Goal: Task Accomplishment & Management: Complete application form

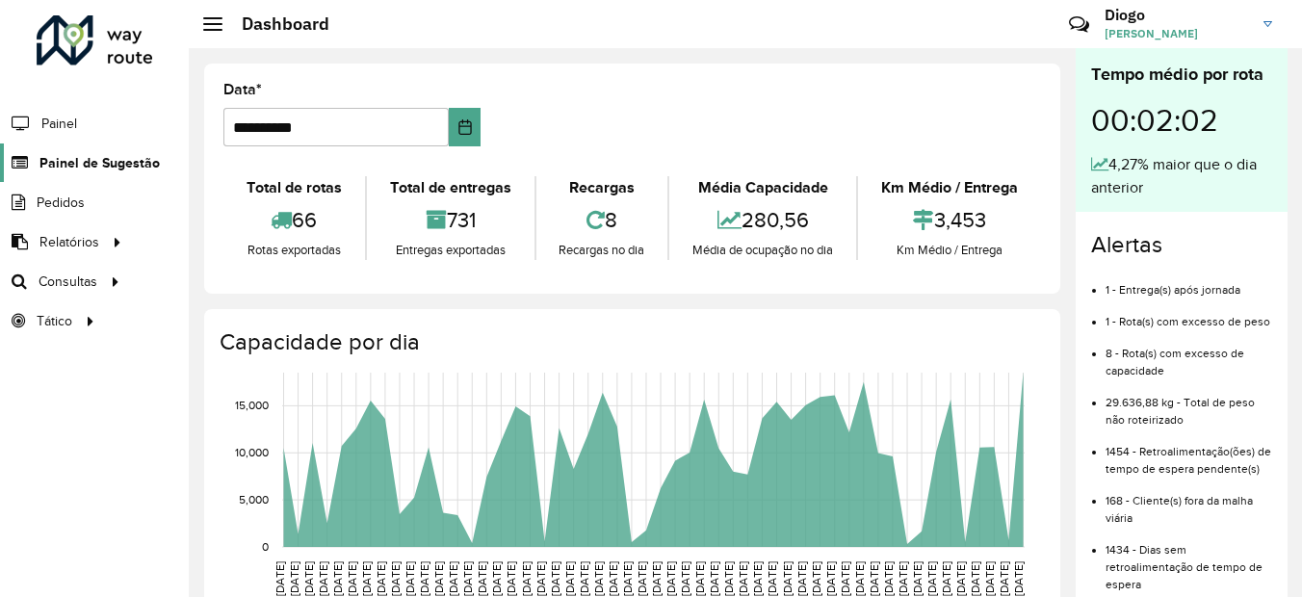
click at [118, 156] on span "Painel de Sugestão" at bounding box center [99, 163] width 120 height 20
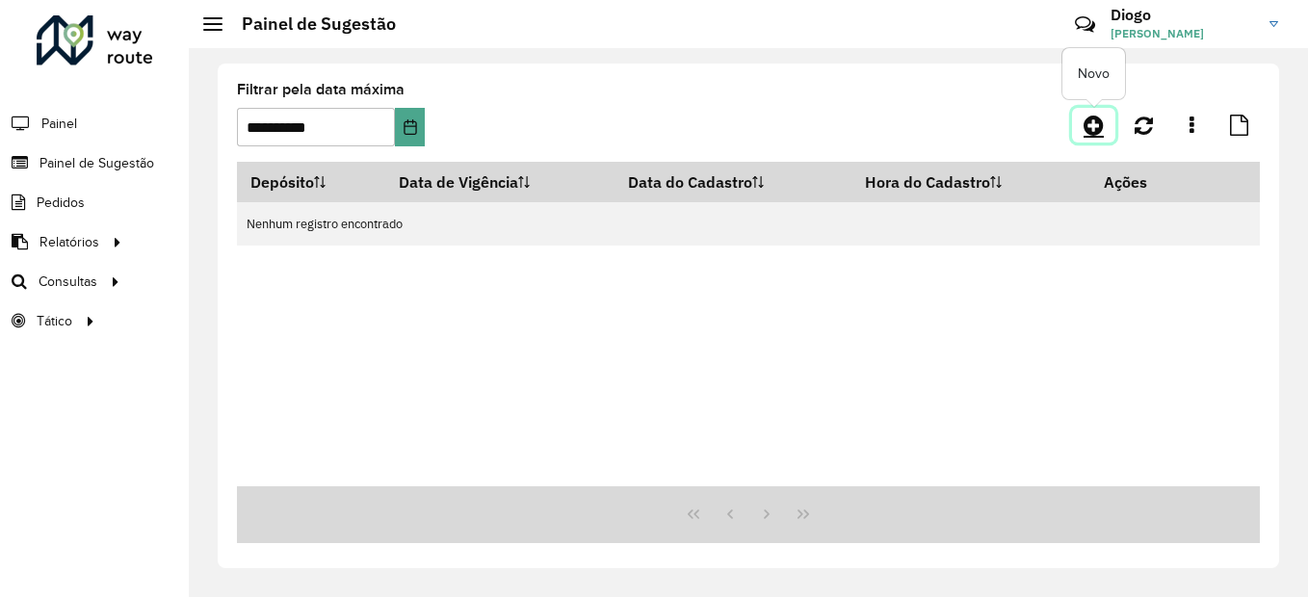
click at [1102, 128] on icon at bounding box center [1094, 125] width 20 height 23
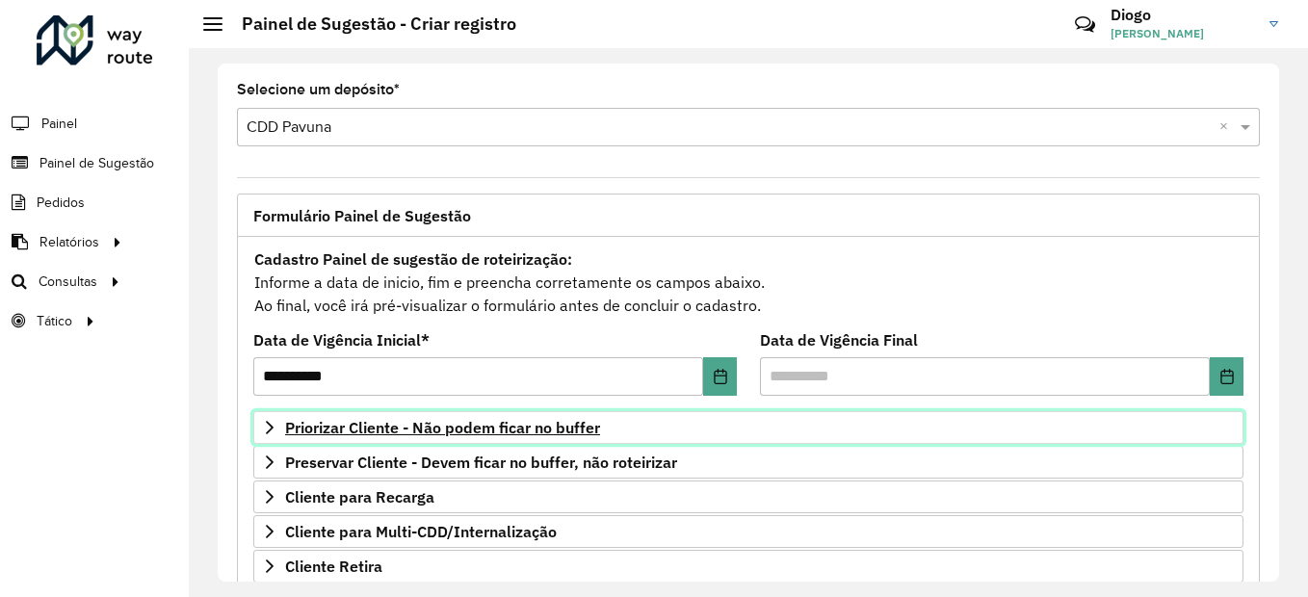
click at [473, 420] on span "Priorizar Cliente - Não podem ficar no buffer" at bounding box center [442, 427] width 315 height 15
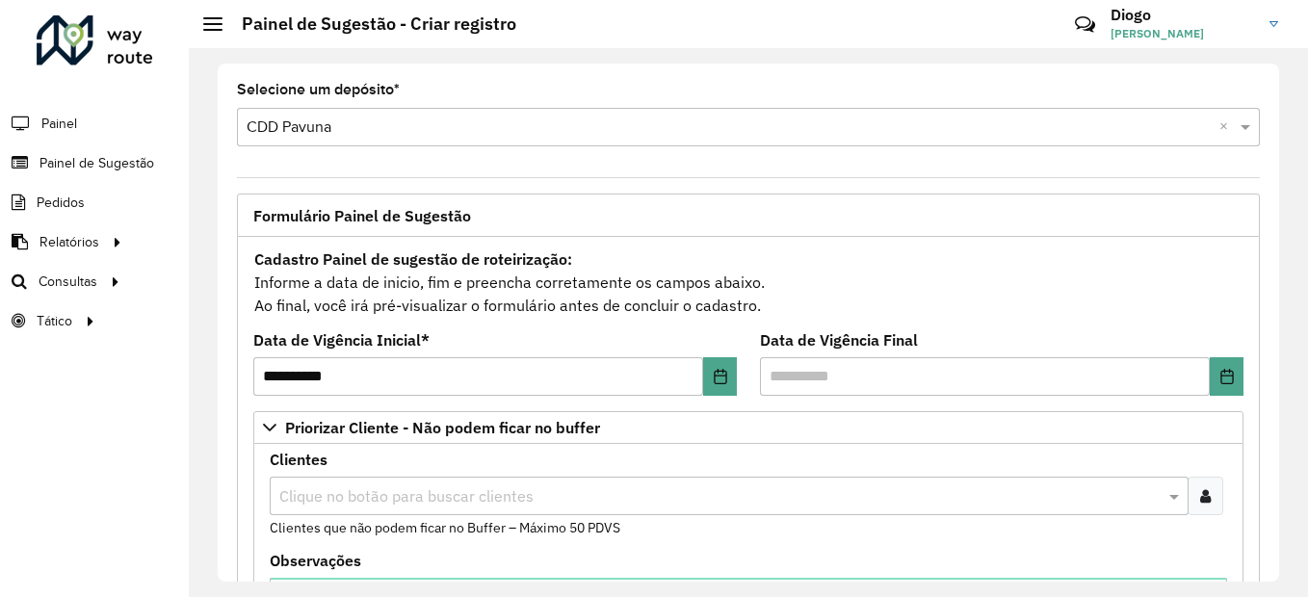
click at [1200, 499] on icon at bounding box center [1205, 495] width 11 height 15
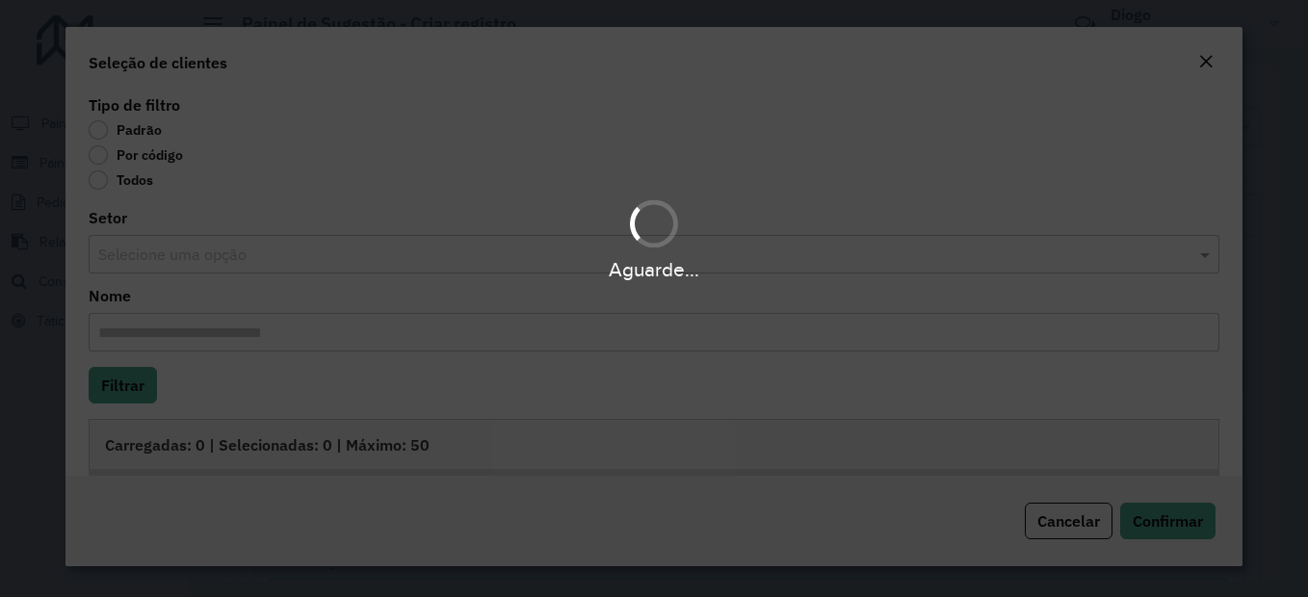
click at [102, 142] on div "Aguarde..." at bounding box center [654, 298] width 1308 height 597
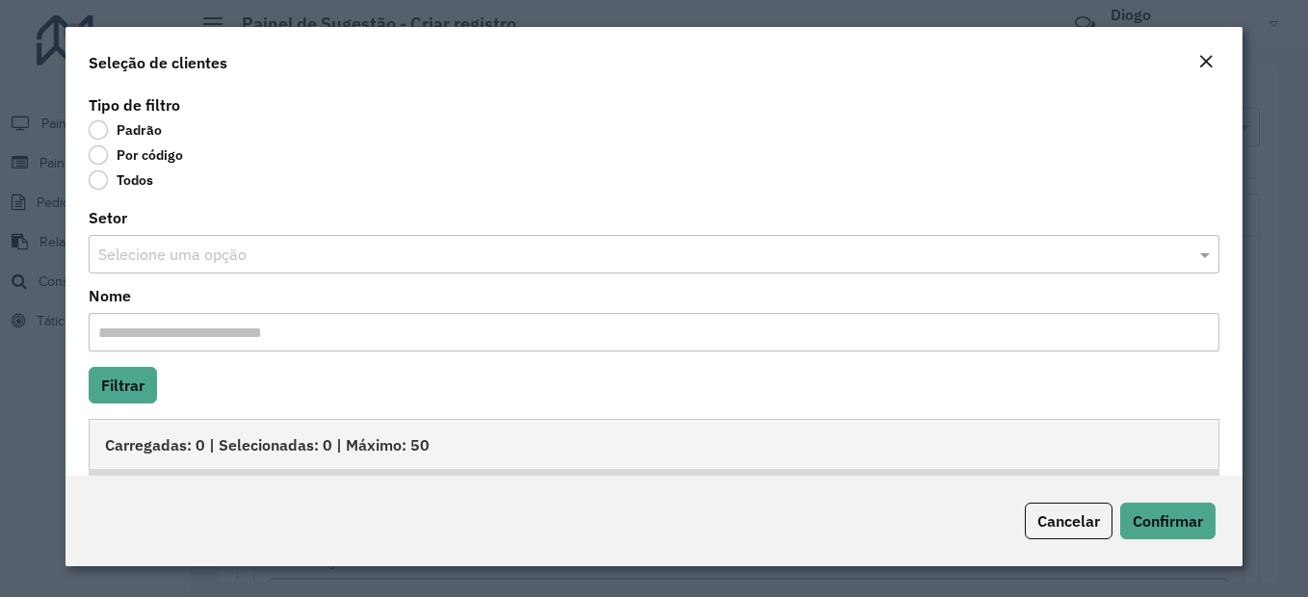
click at [102, 148] on label "Por código" at bounding box center [136, 154] width 94 height 19
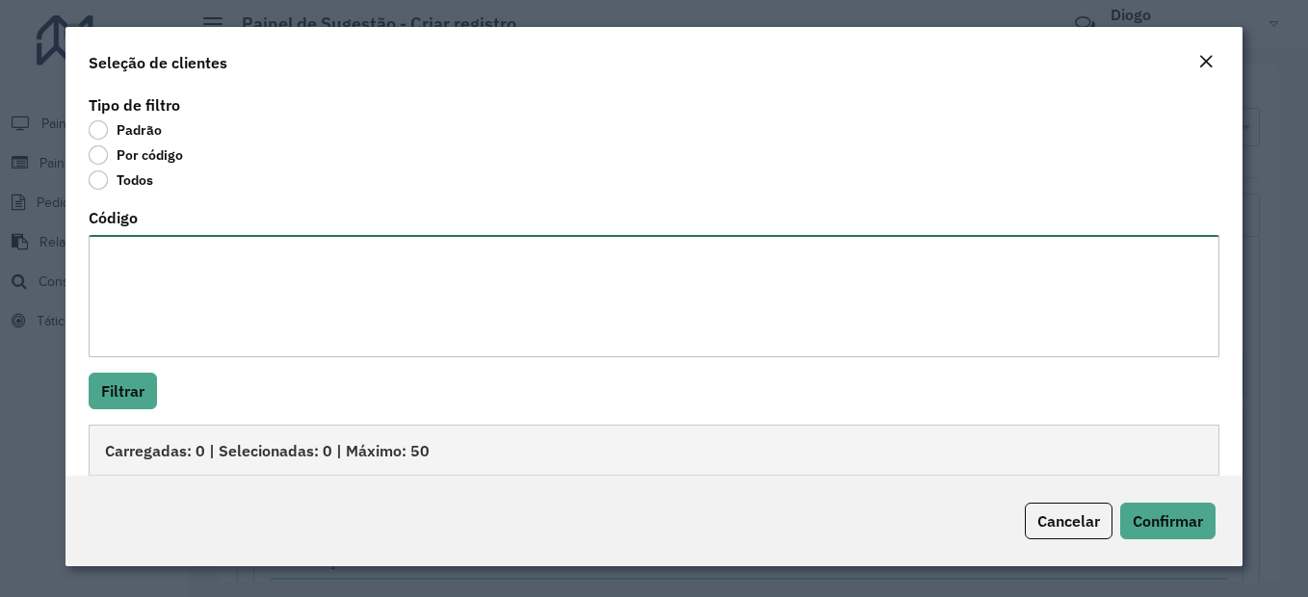
click at [170, 253] on textarea "Código" at bounding box center [654, 296] width 1131 height 122
paste textarea "**** ***** ***** ***** ***** **** ***** ***** ***** **** ***** ***** ***** ****…"
type textarea "**** ***** ***** ***** ***** **** ***** ***** ***** **** ***** ***** ***** ****…"
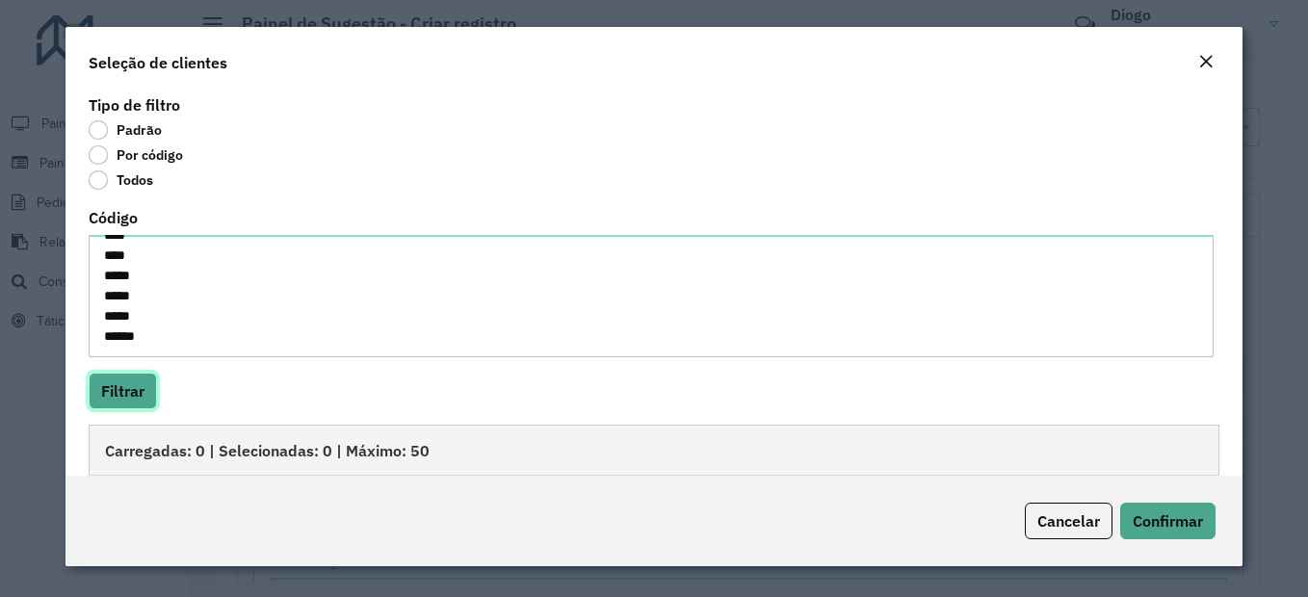
click at [142, 388] on button "Filtrar" at bounding box center [123, 391] width 68 height 37
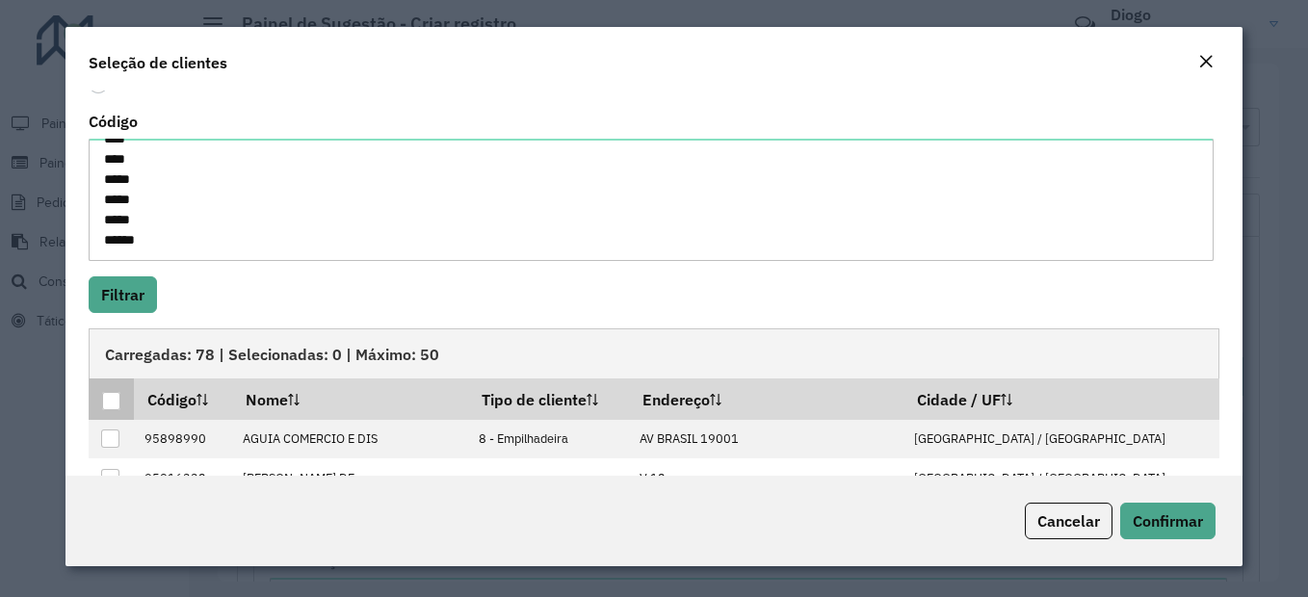
click at [115, 394] on div at bounding box center [111, 401] width 18 height 18
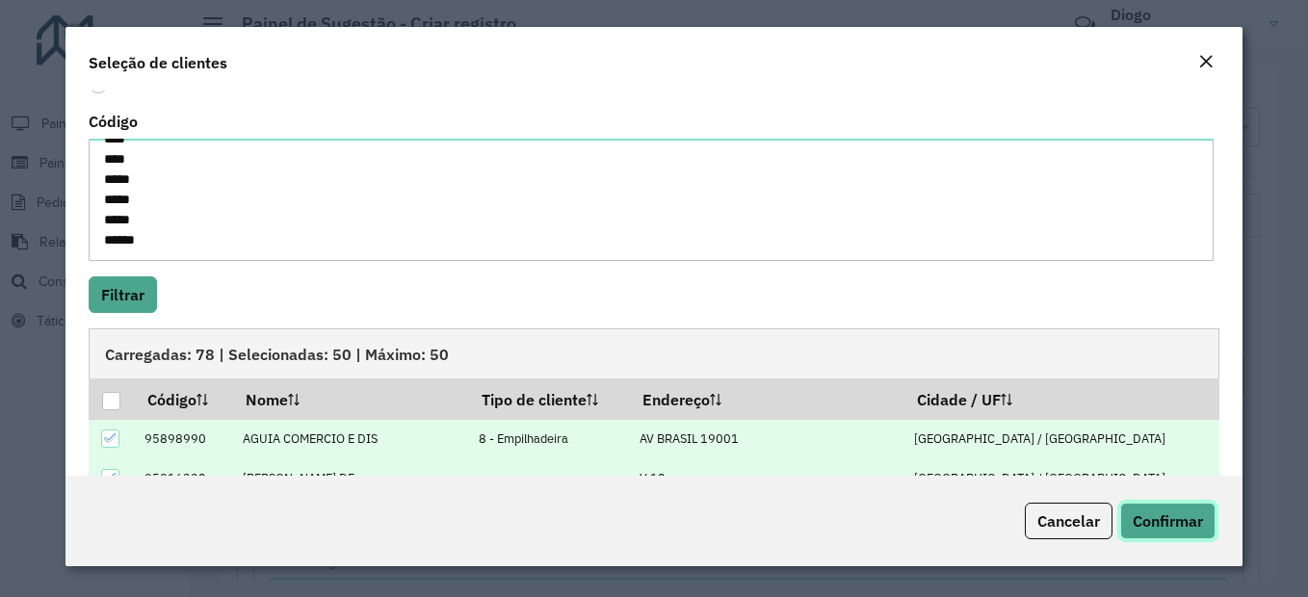
click at [1210, 529] on button "Confirmar" at bounding box center [1167, 521] width 95 height 37
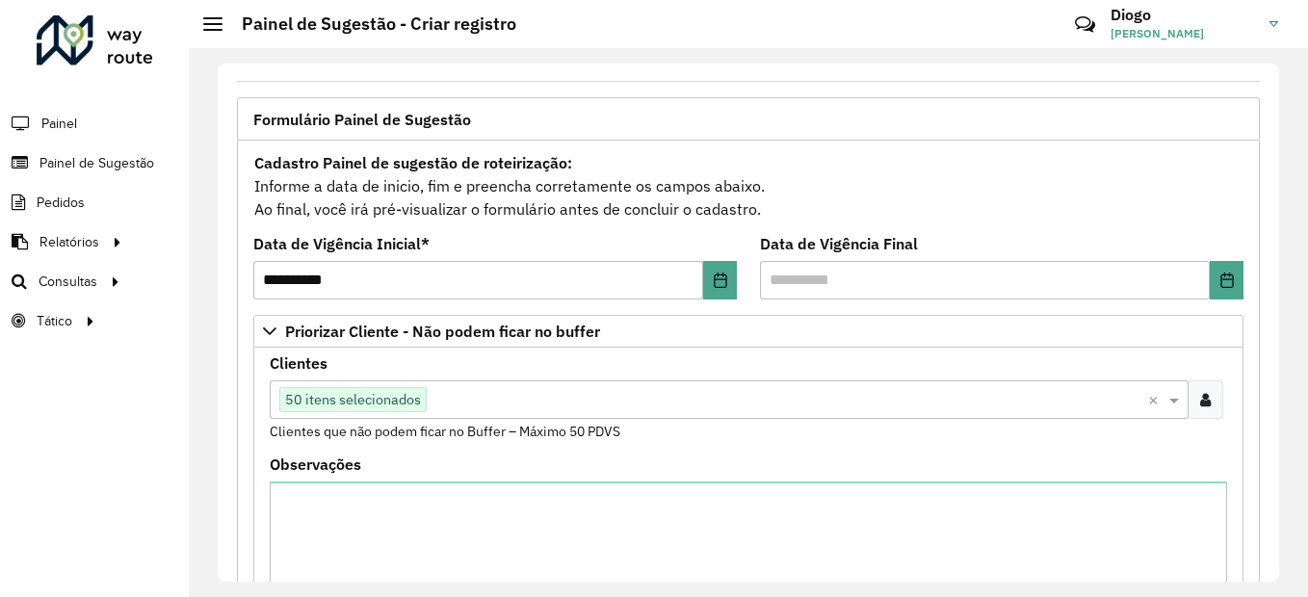
scroll to position [289, 0]
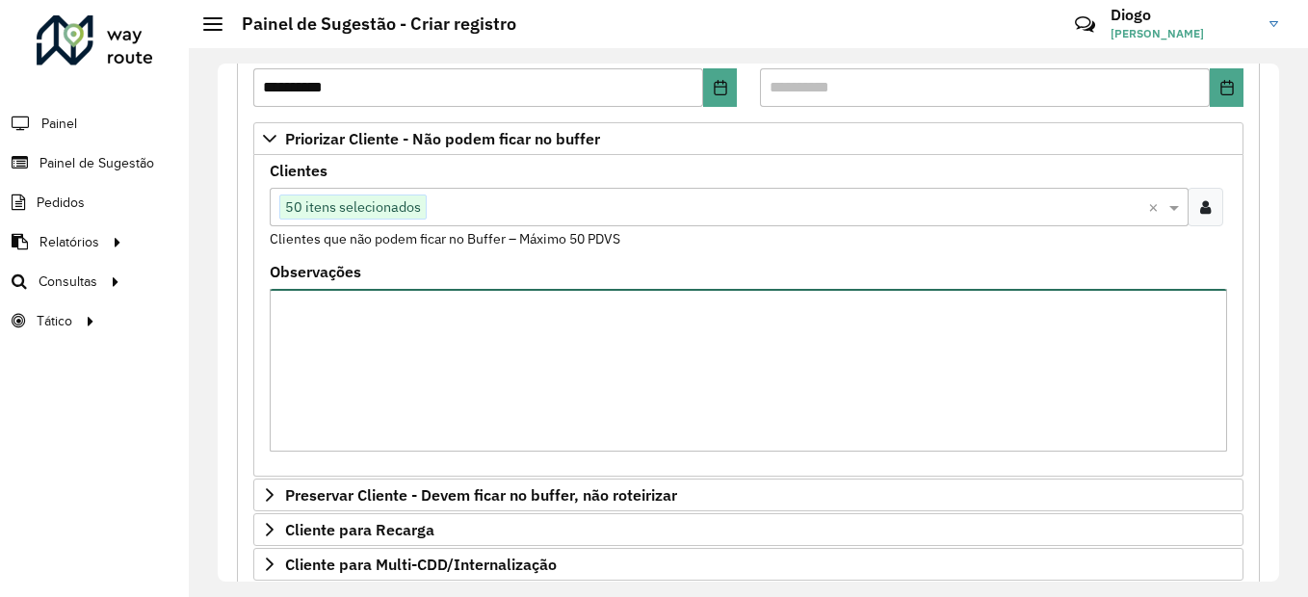
click at [1028, 394] on textarea "Observações" at bounding box center [748, 370] width 957 height 163
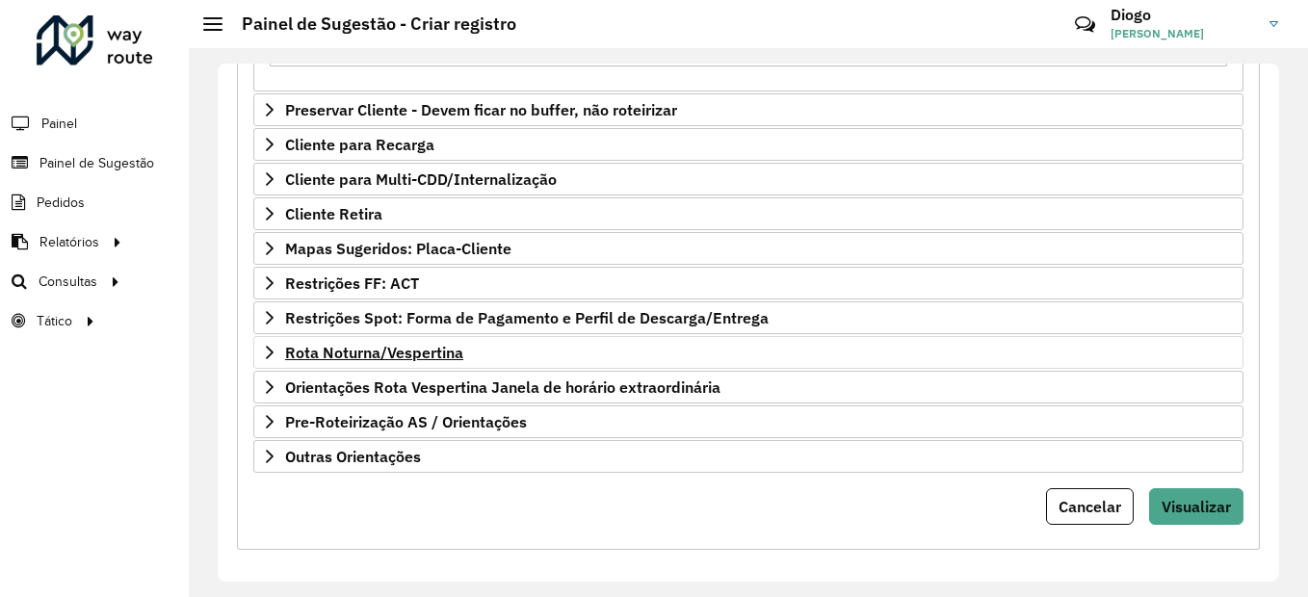
scroll to position [685, 0]
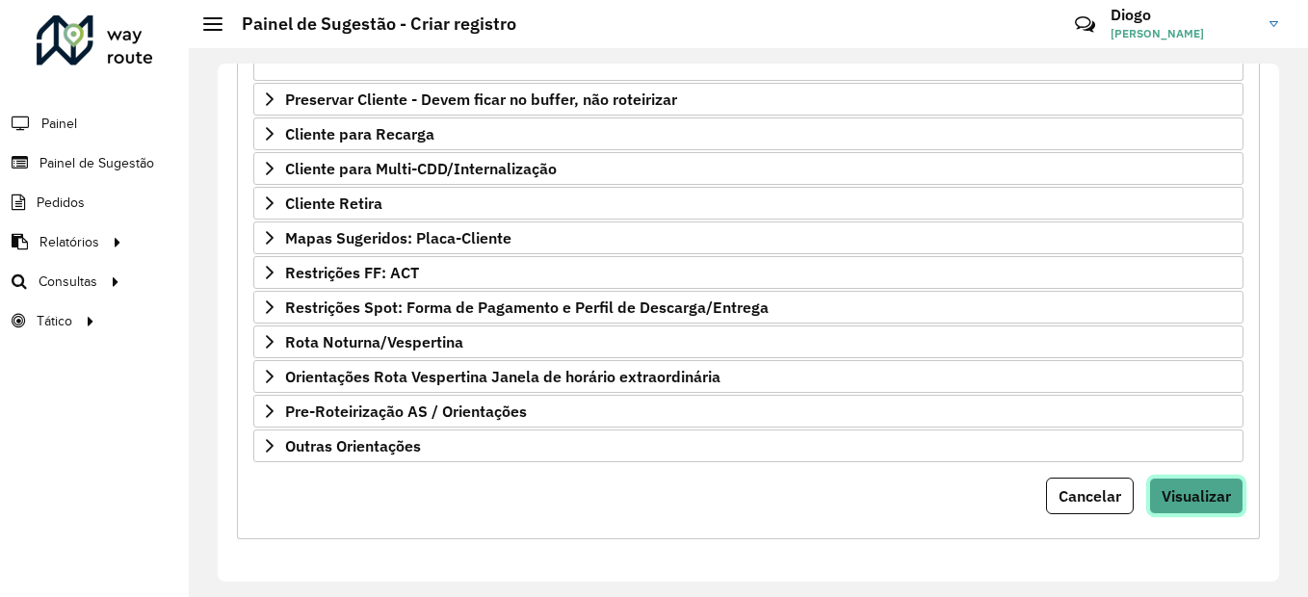
click at [1213, 498] on span "Visualizar" at bounding box center [1196, 495] width 69 height 19
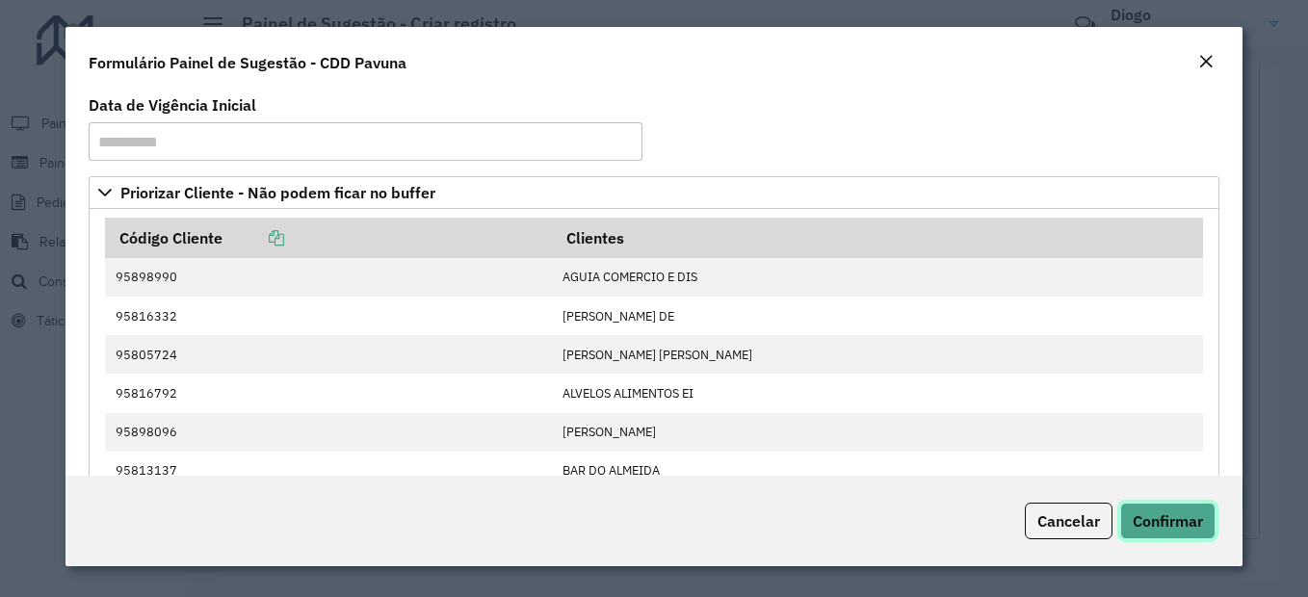
click at [1195, 512] on span "Confirmar" at bounding box center [1168, 520] width 70 height 19
